Goal: Information Seeking & Learning: Learn about a topic

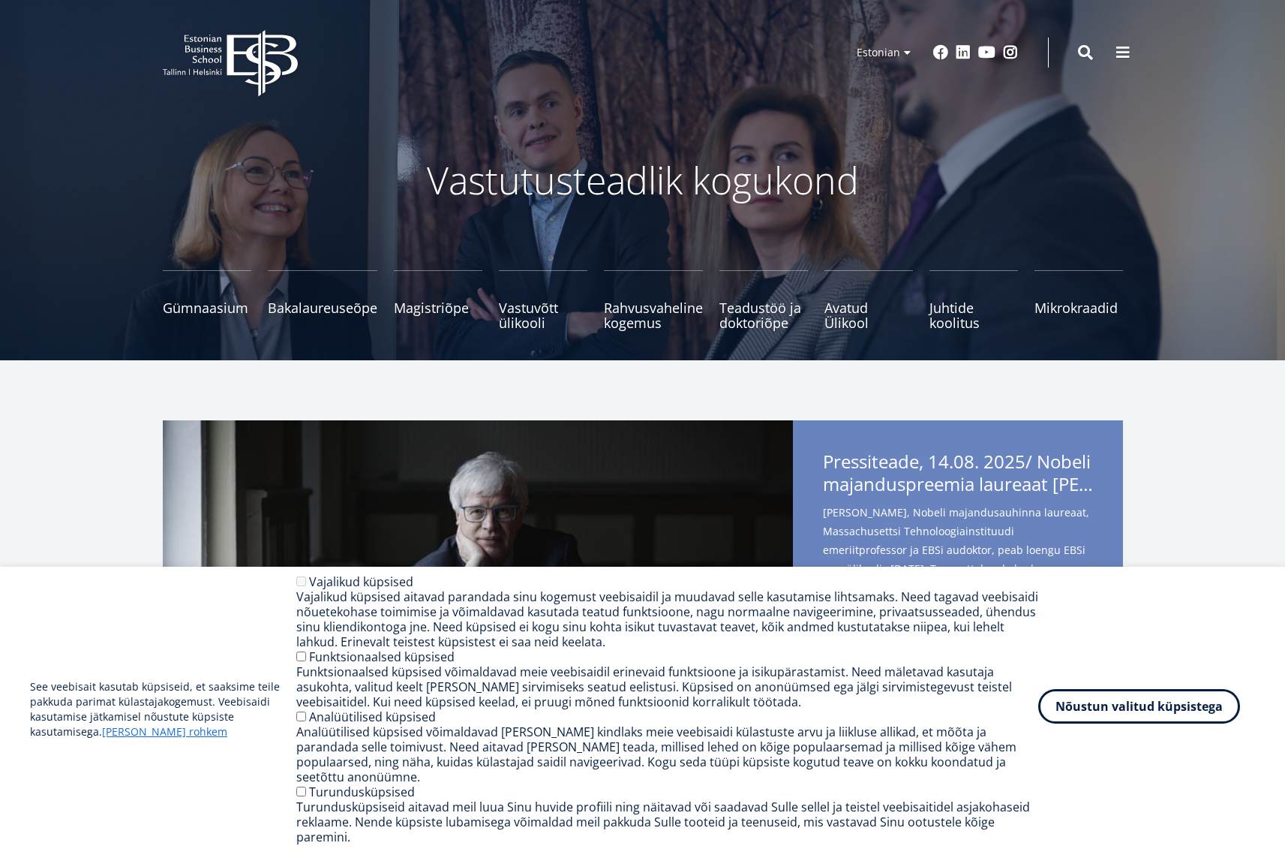
click at [1163, 723] on button "Nõustun valitud küpsistega" at bounding box center [1139, 706] width 202 height 35
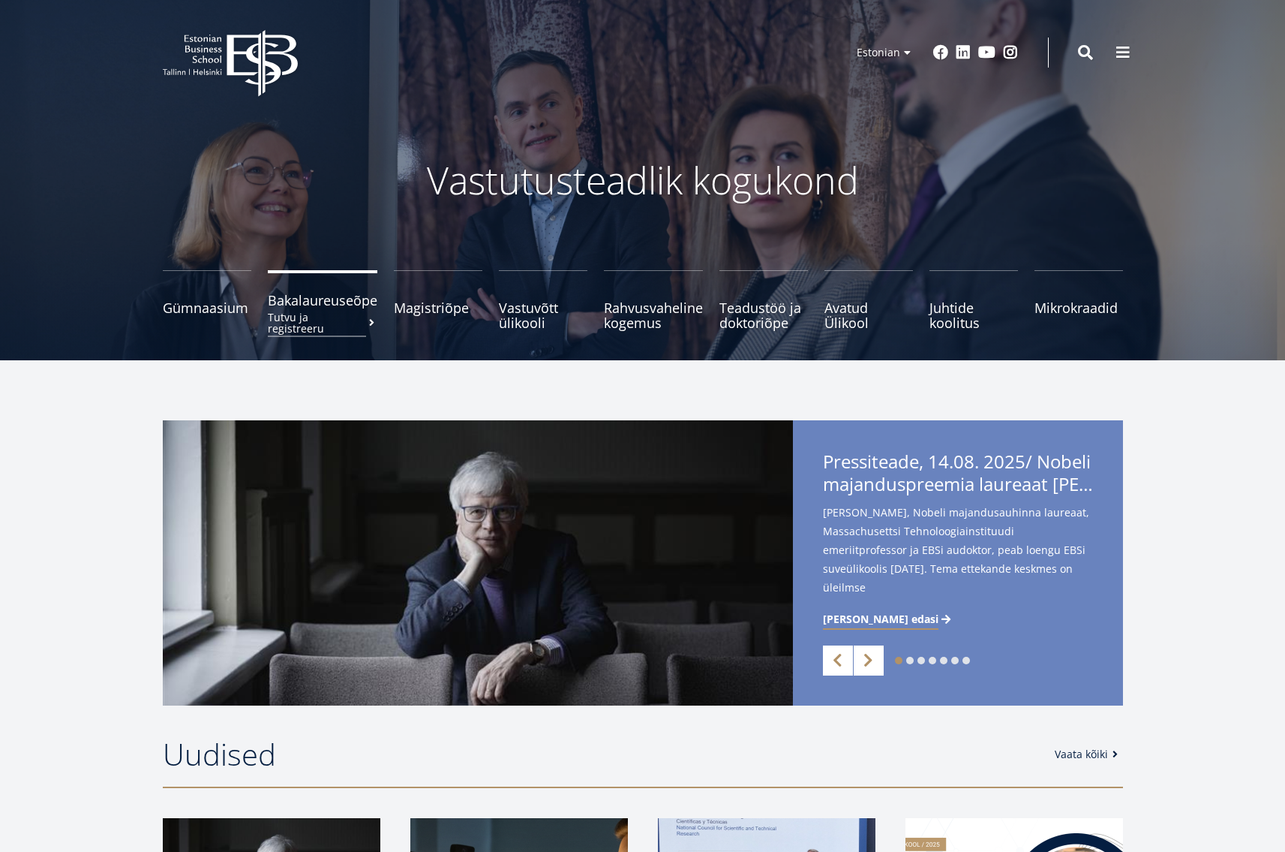
click at [327, 304] on span "Bakalaureuseõpe Tutvu ja registreeru" at bounding box center [323, 300] width 110 height 15
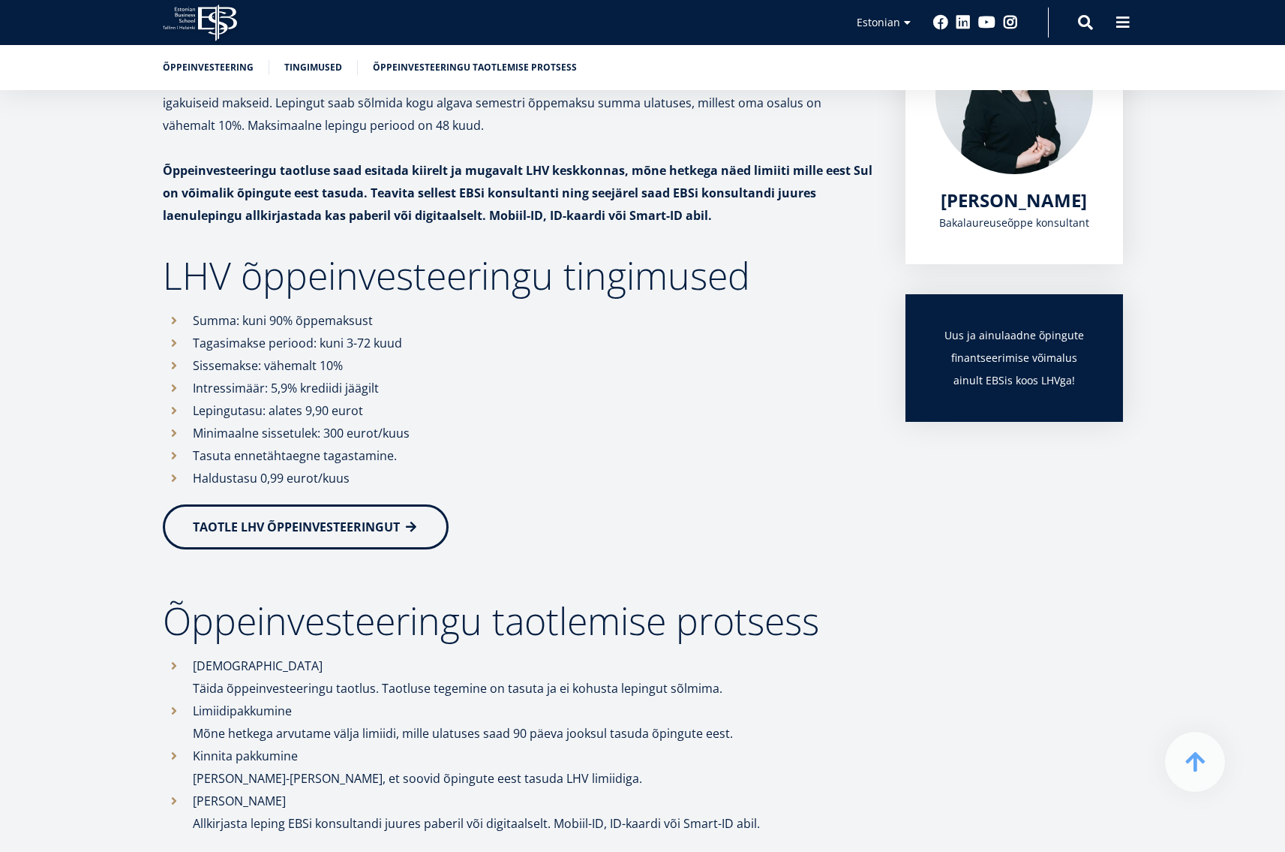
scroll to position [300, 0]
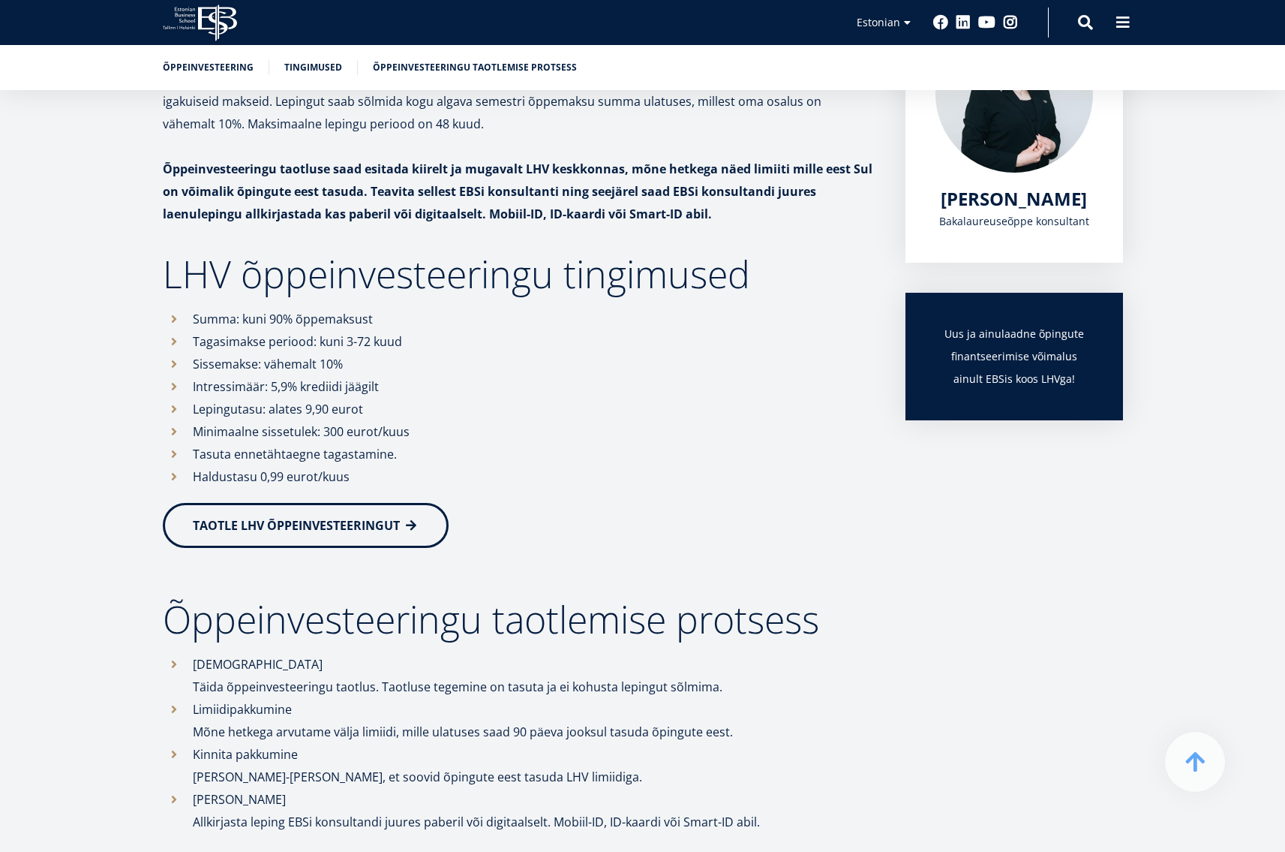
click at [419, 434] on li "Minimaalne sissetulek: 300 eurot/kuus" at bounding box center [519, 431] width 713 height 23
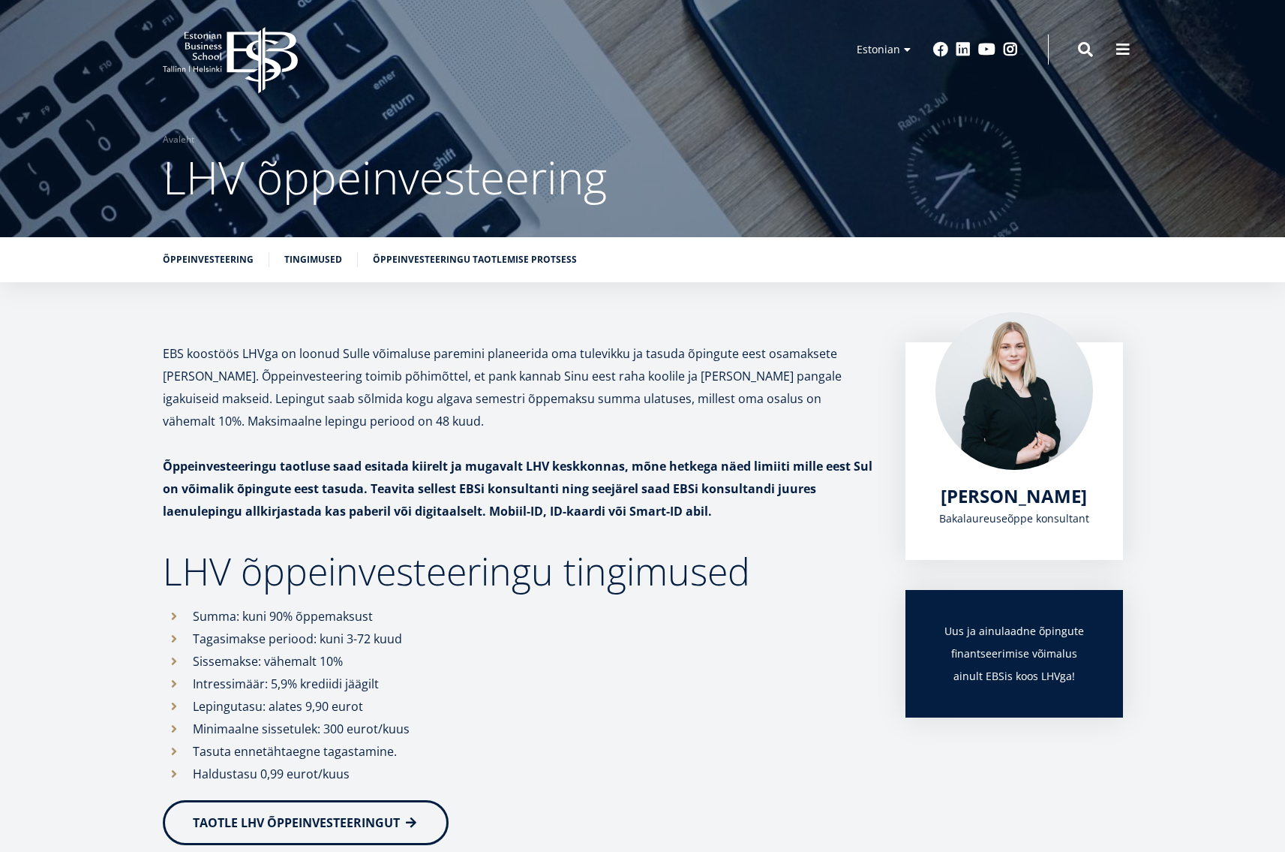
scroll to position [0, 0]
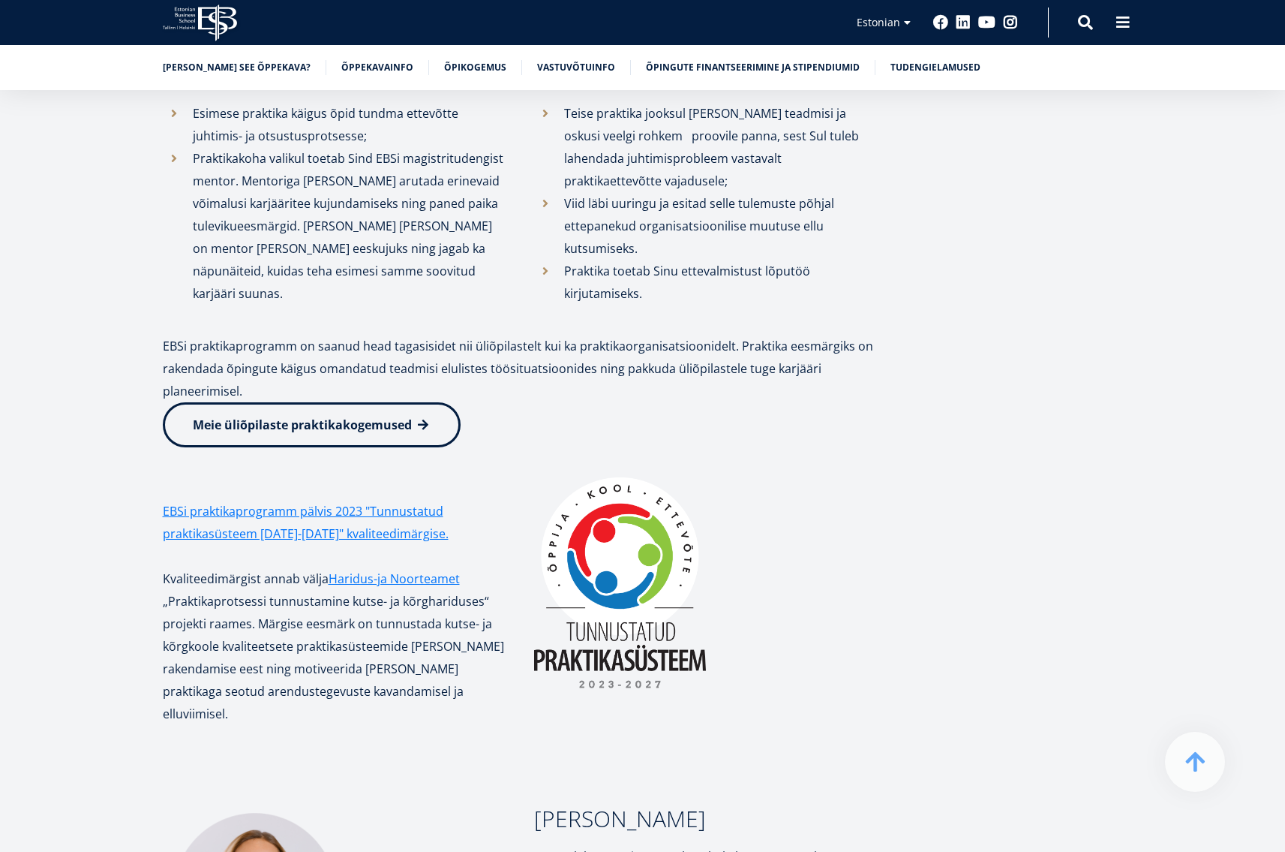
scroll to position [4577, 0]
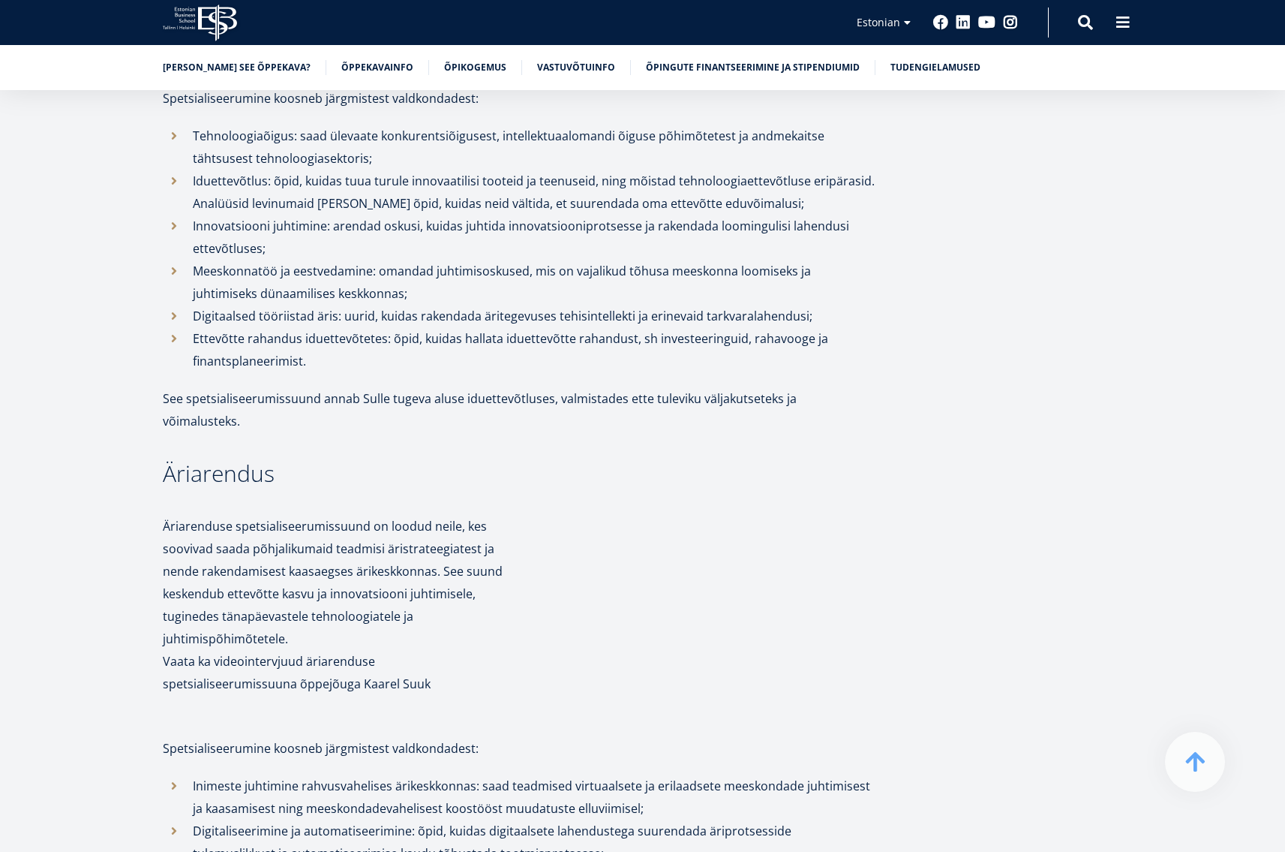
scroll to position [1801, 0]
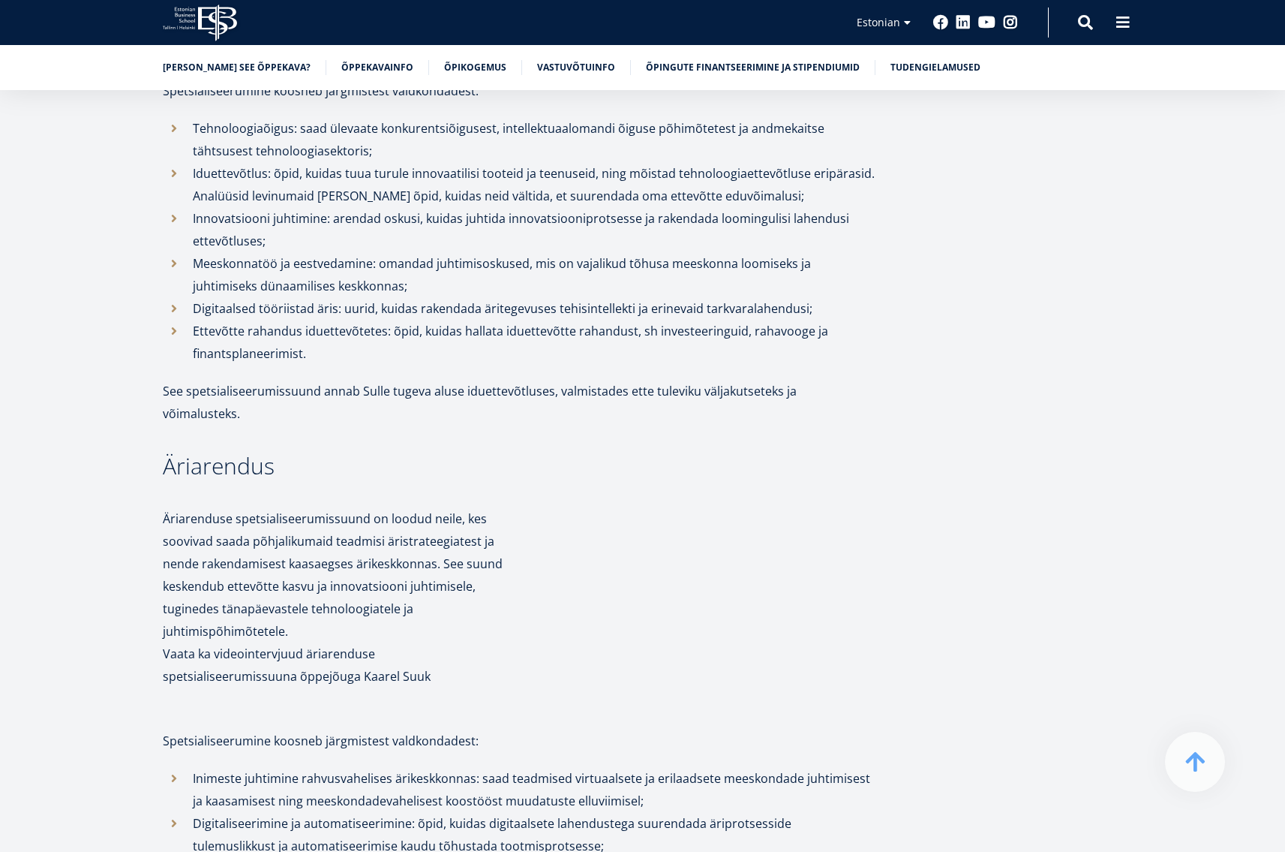
click at [389, 248] on li "Innovatsiooni juhtimine: arendad oskusi, kuidas juhtida innovatsiooniprotsesse …" at bounding box center [519, 229] width 713 height 45
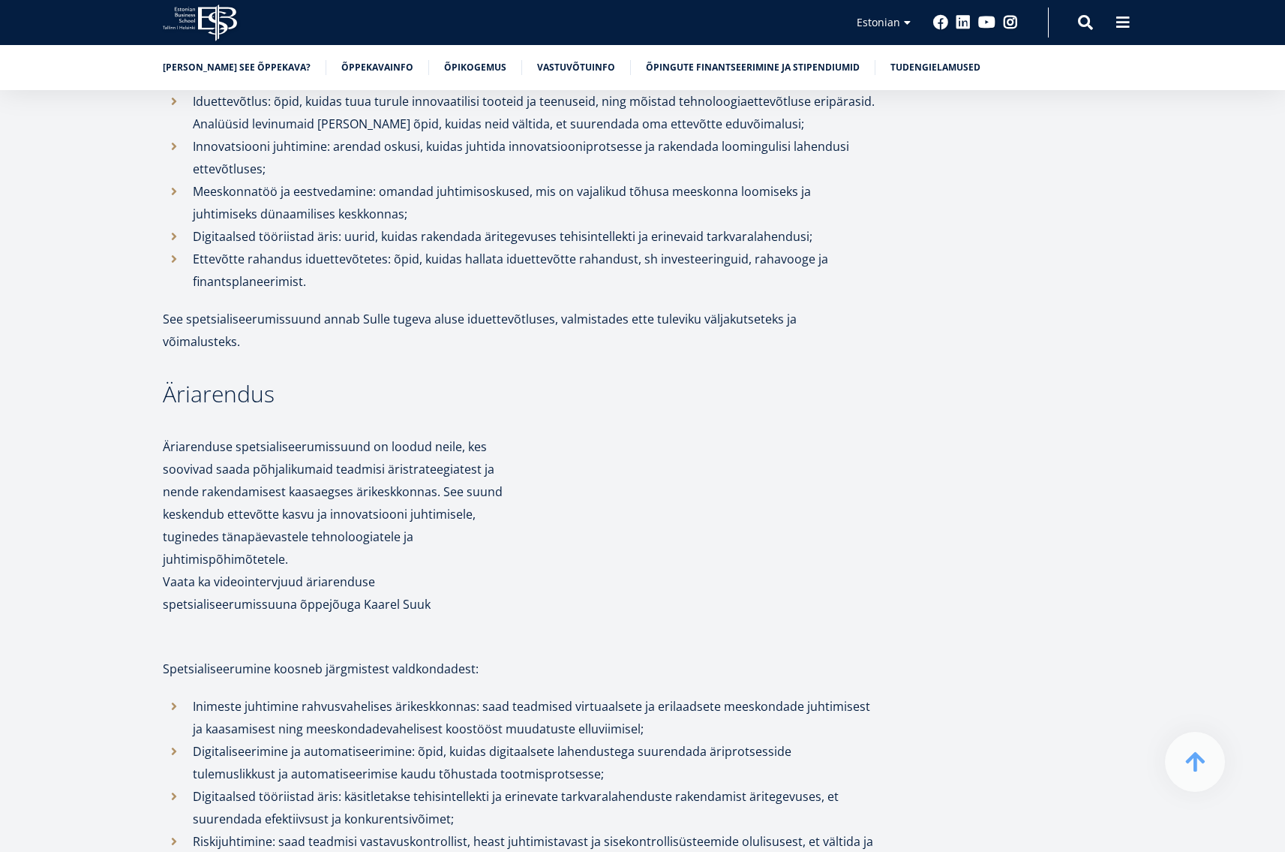
scroll to position [1876, 0]
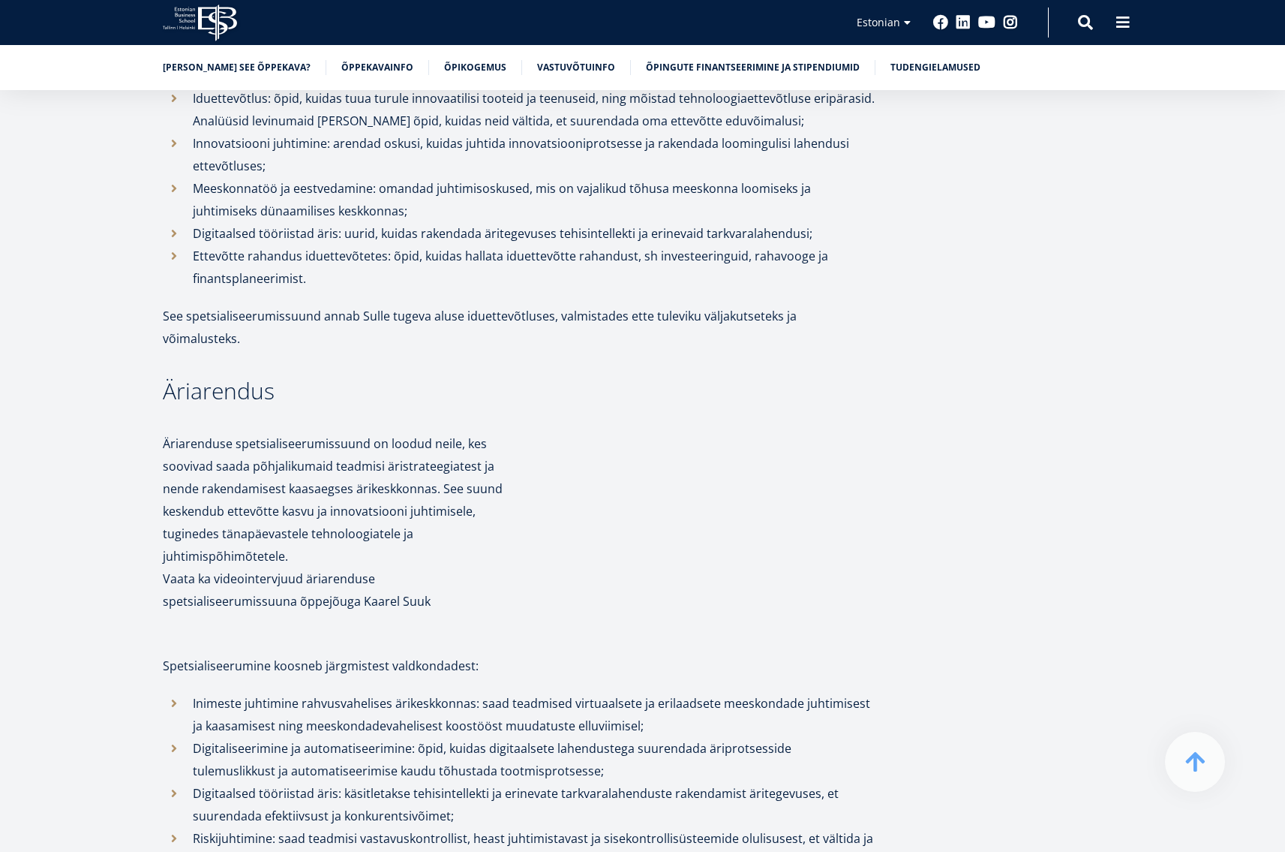
click at [354, 274] on li "Ettevõtte rahandus iduettevõtetes: õpid, kuidas hallata iduettevõtte rahandust,…" at bounding box center [519, 267] width 713 height 45
click at [365, 269] on li "Ettevõtte rahandus iduettevõtetes: õpid, kuidas hallata iduettevõtte rahandust,…" at bounding box center [519, 267] width 713 height 45
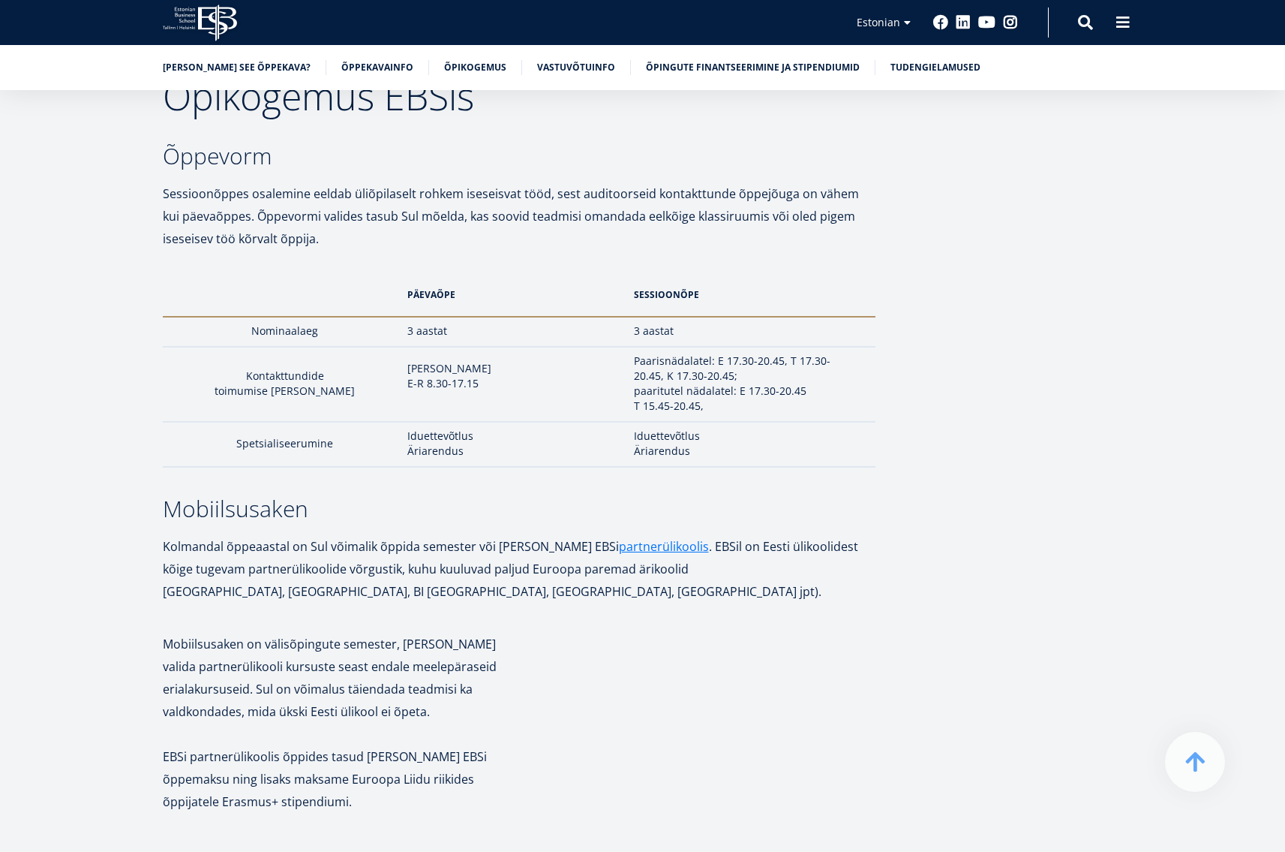
scroll to position [4502, 0]
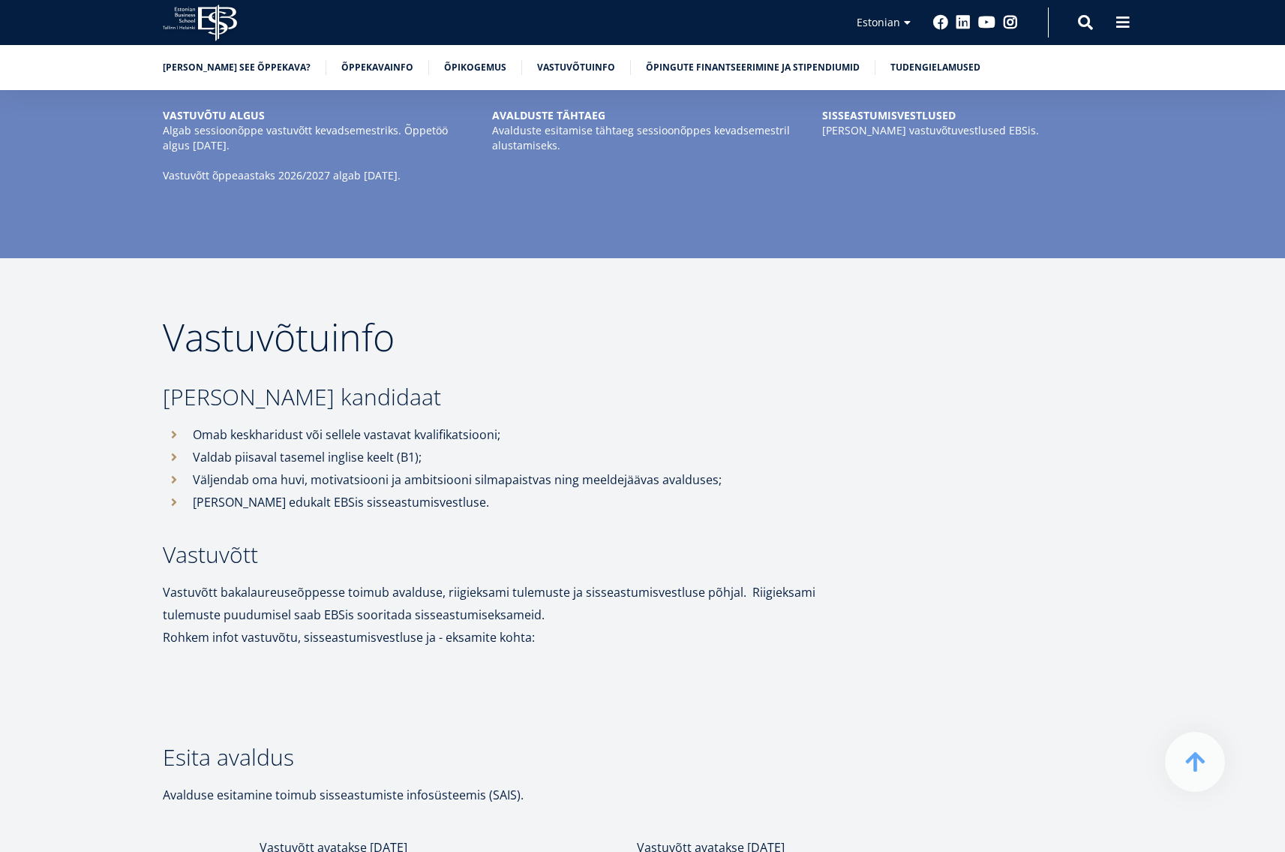
scroll to position [6678, 0]
click at [640, 422] on p "Omab keskharidust või sellele vastavat kvalifikatsiooni;" at bounding box center [534, 433] width 683 height 23
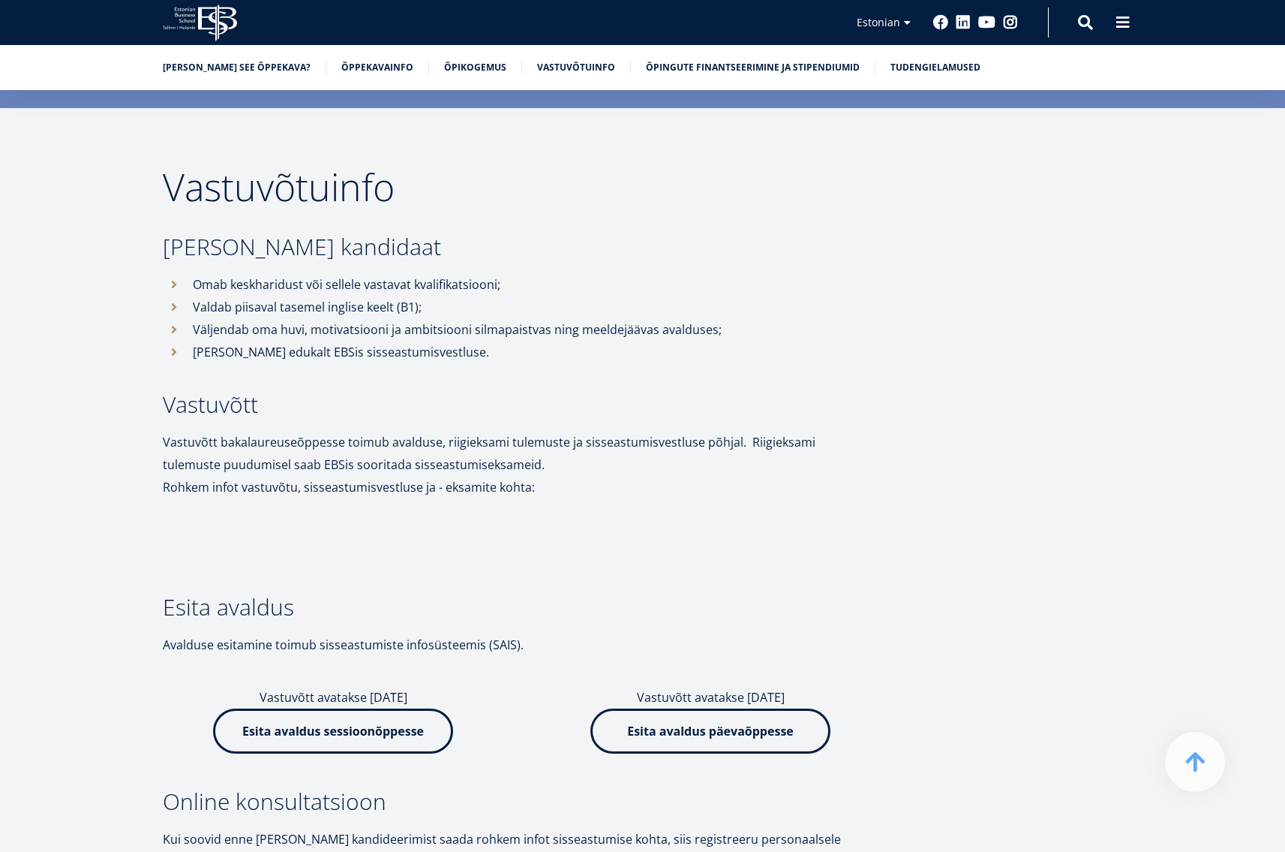
scroll to position [6828, 0]
click at [466, 340] on p "Läbib edukalt EBSis sisseastumisvestluse." at bounding box center [534, 351] width 683 height 23
click at [620, 392] on h3 "Vastuvõtt" at bounding box center [519, 403] width 713 height 23
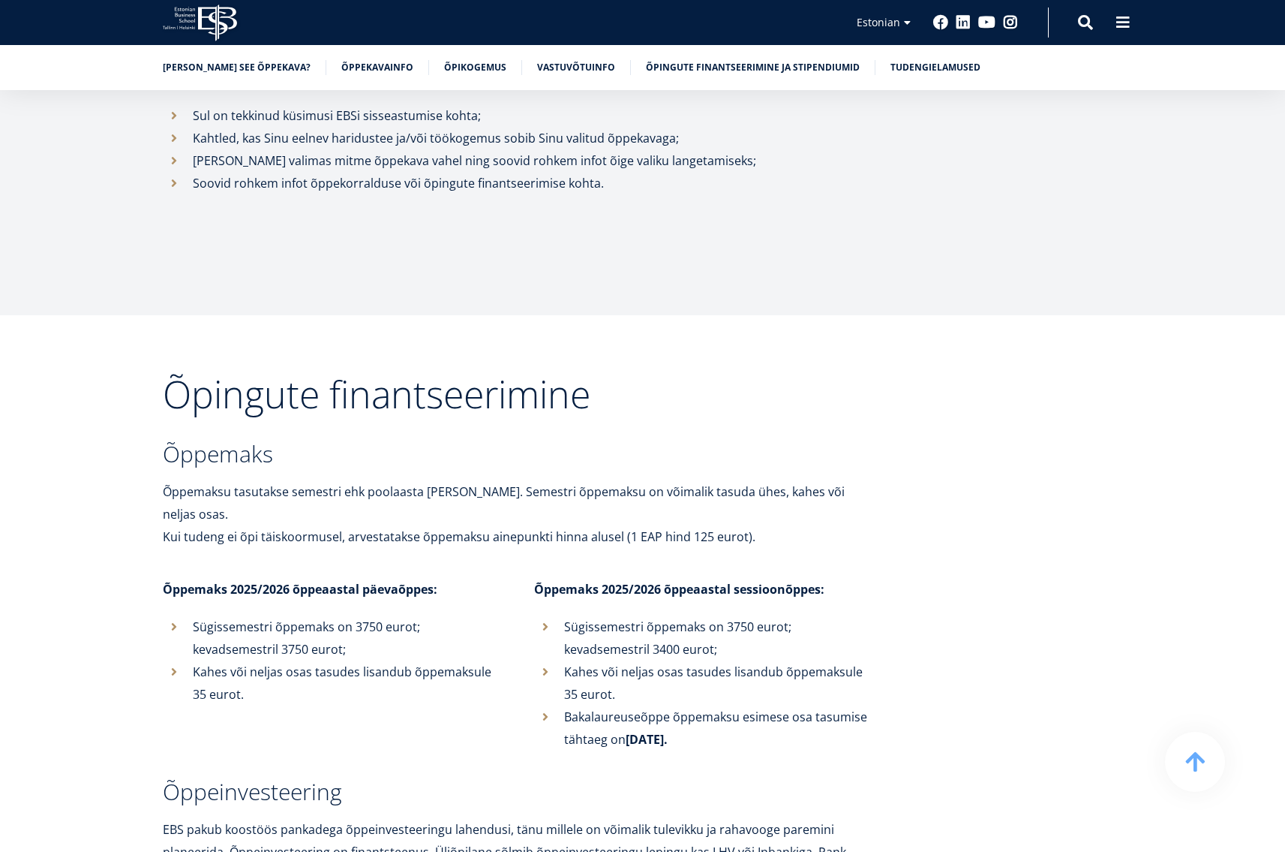
scroll to position [8008, 0]
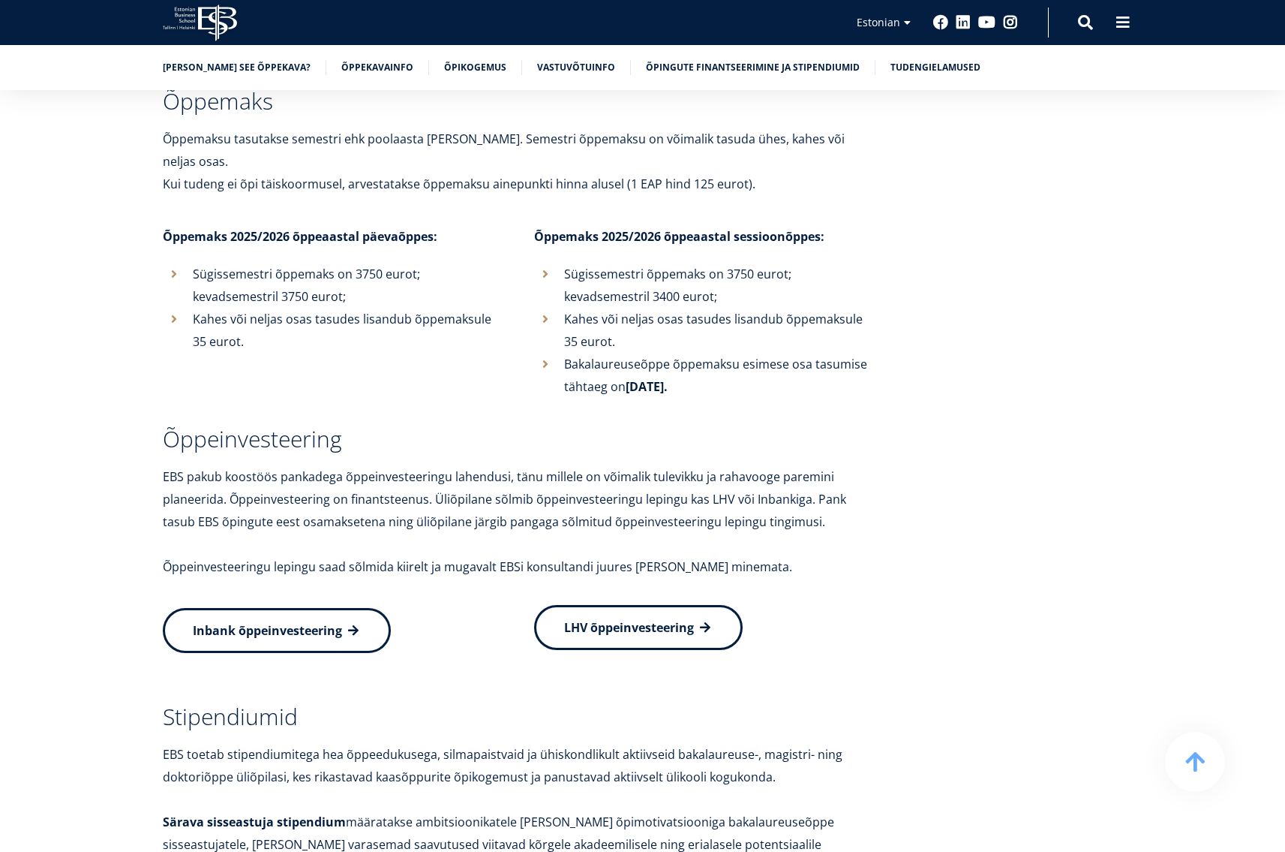
click at [644, 619] on span "LHV õppeinvesteering" at bounding box center [629, 627] width 130 height 17
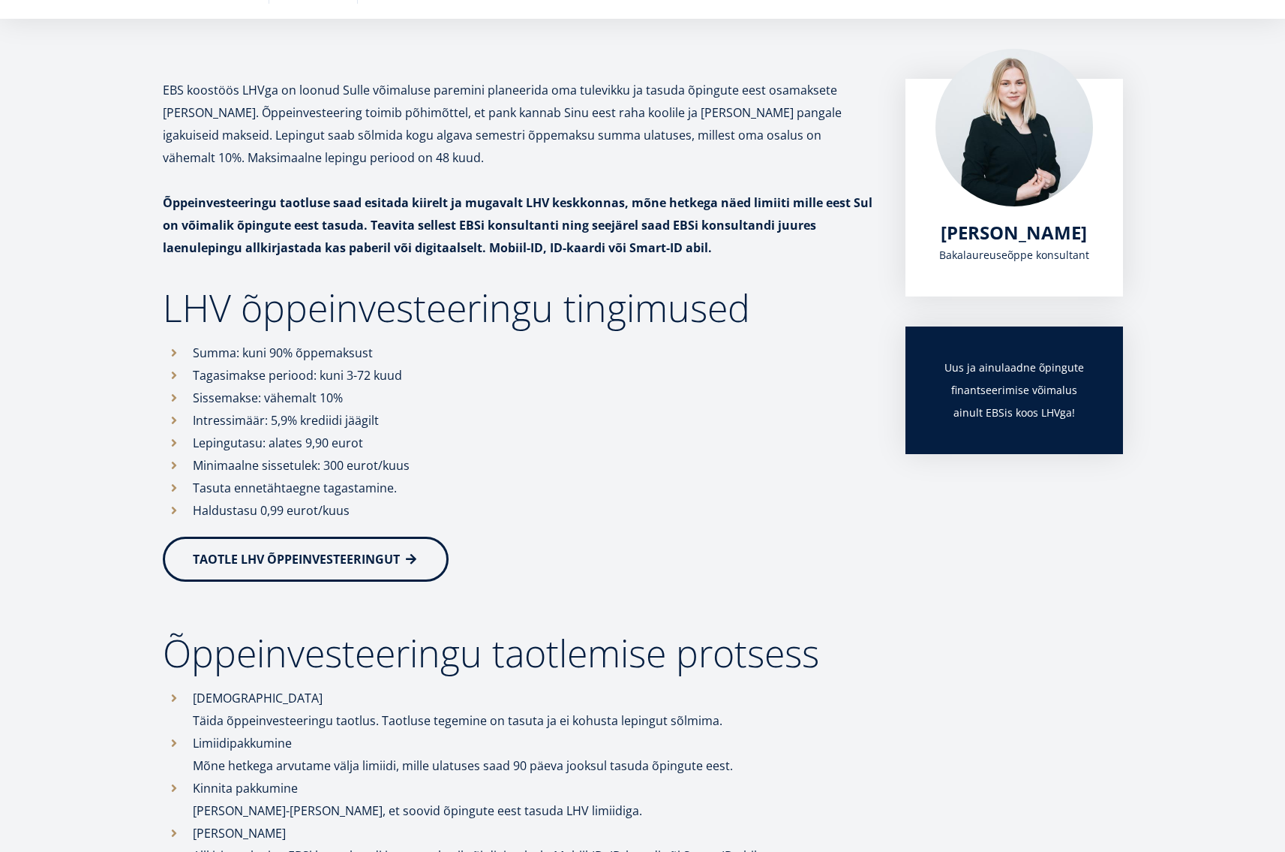
scroll to position [300, 0]
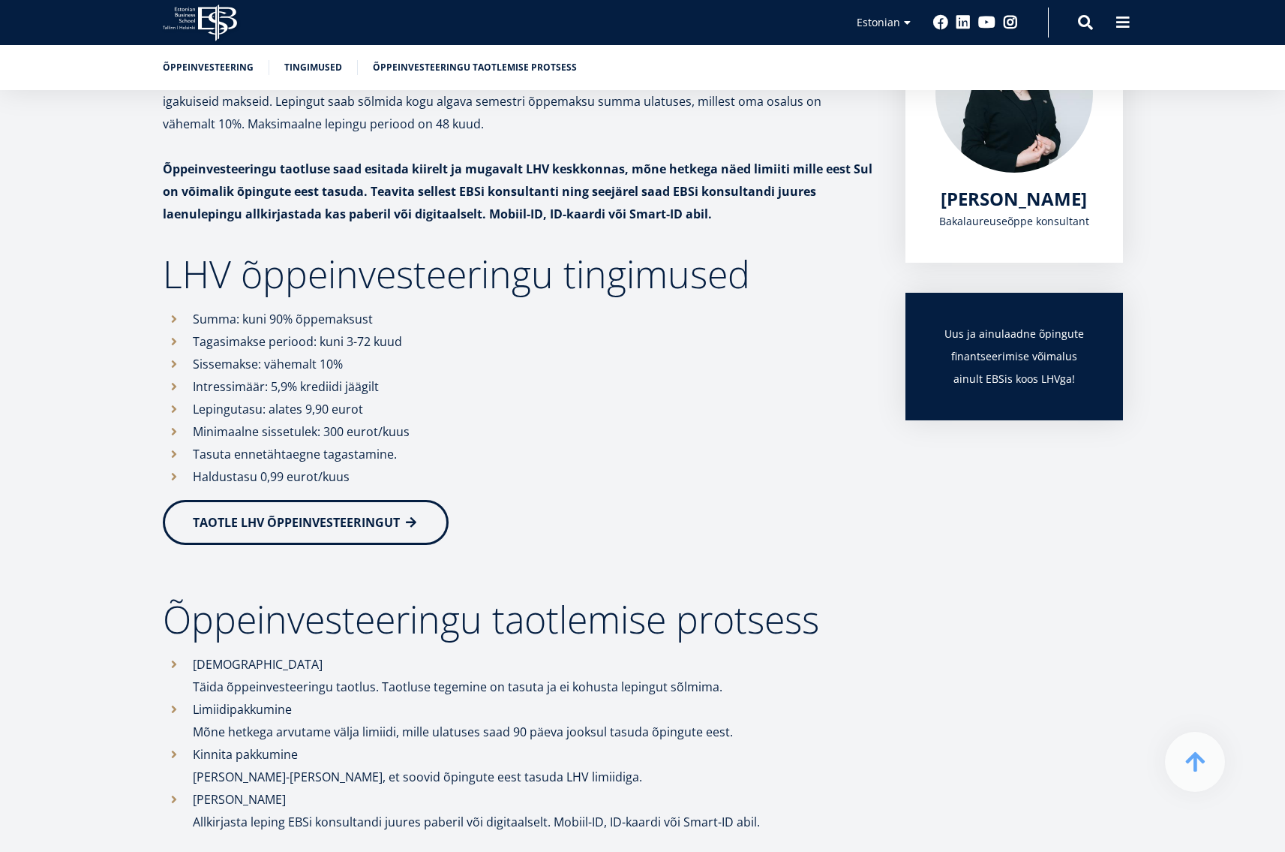
click at [375, 525] on span "TAOTLE LHV ÕPPEINVESTEERINGUT" at bounding box center [296, 522] width 207 height 17
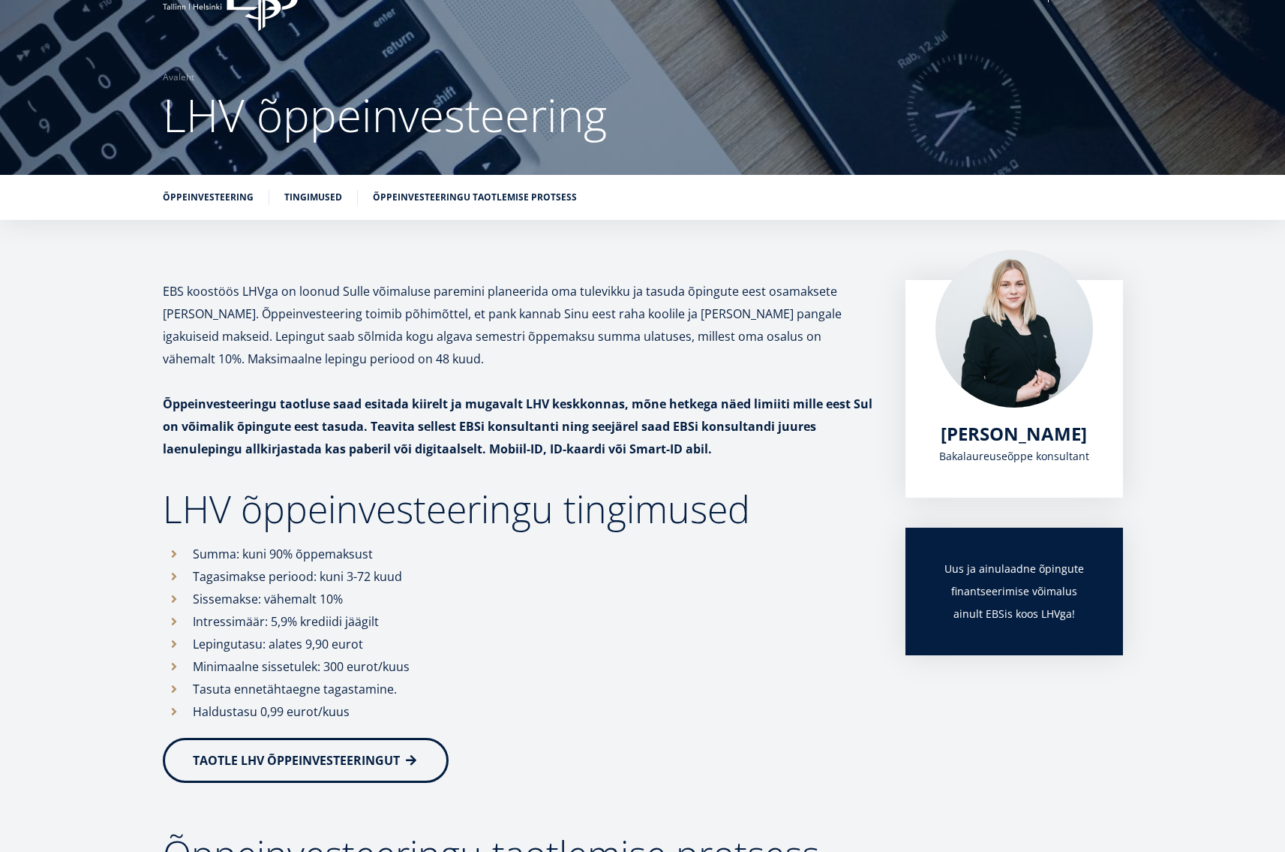
scroll to position [2, 0]
